Goal: Information Seeking & Learning: Learn about a topic

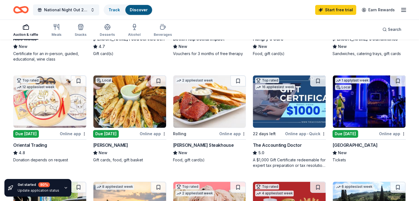
scroll to position [136, 0]
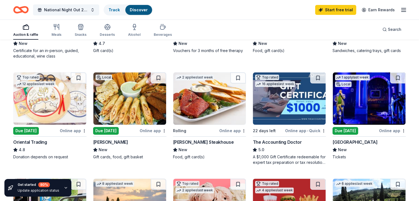
click at [312, 153] on div "The Accounting Doctor 5.0 A $1,000 Gift Certificate redeemable for expert tax p…" at bounding box center [289, 152] width 73 height 26
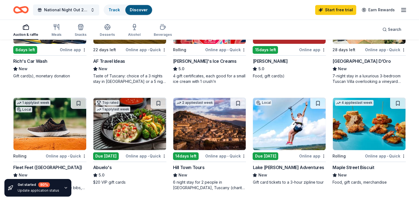
scroll to position [320, 0]
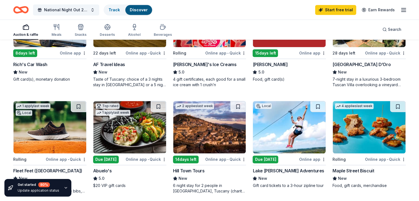
click at [126, 126] on img at bounding box center [129, 127] width 73 height 52
